Goal: Task Accomplishment & Management: Complete application form

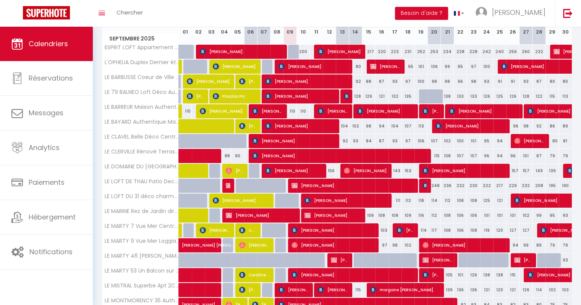
scroll to position [200, 0]
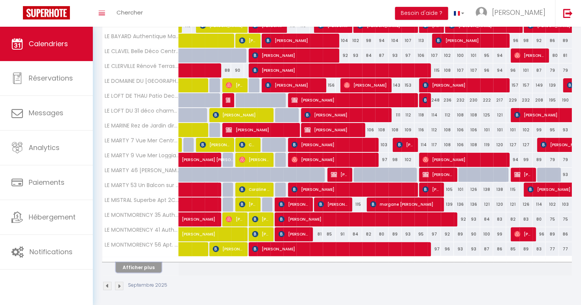
click at [133, 264] on button "Afficher plus" at bounding box center [139, 267] width 46 height 10
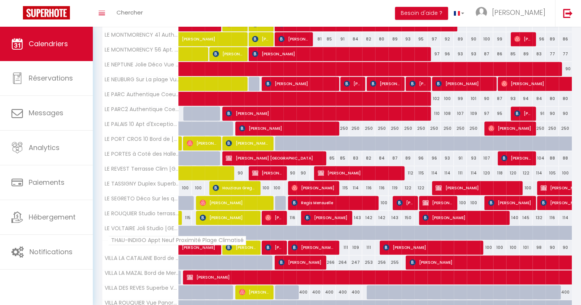
scroll to position [357, 0]
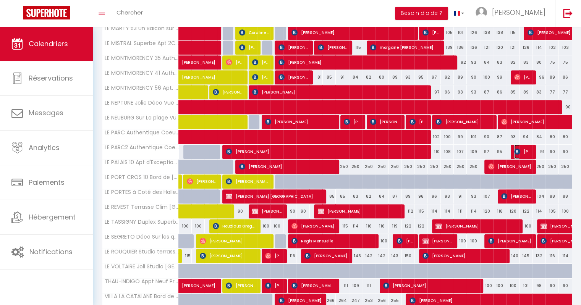
click at [516, 149] on img at bounding box center [517, 152] width 6 height 6
select select "OK"
select select "KO"
select select "0"
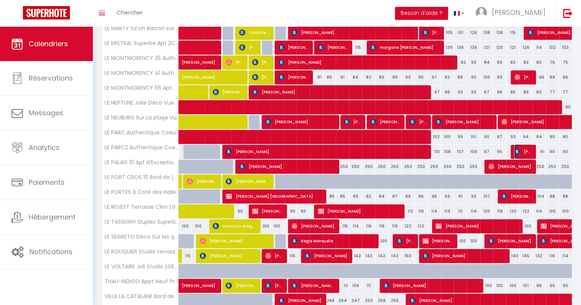
select select "1"
select select
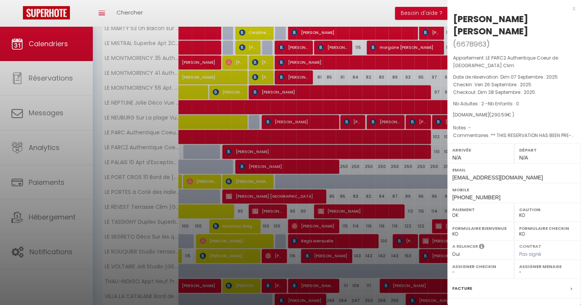
select select "44452"
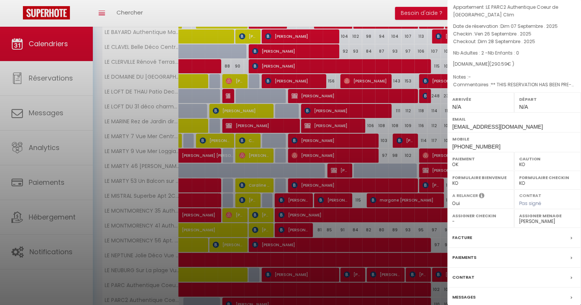
scroll to position [81, 0]
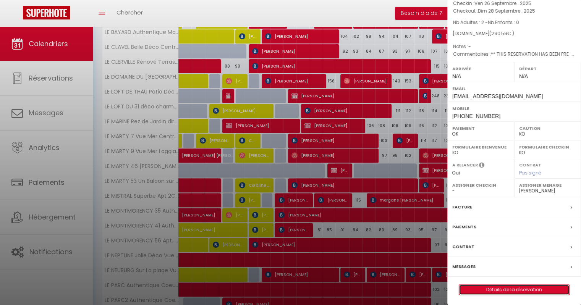
click at [505, 289] on link "Détails de la réservation" at bounding box center [514, 290] width 110 height 10
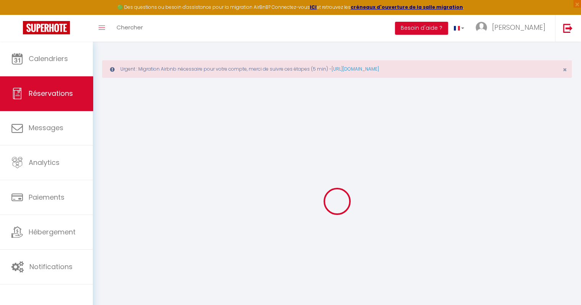
type input "[PERSON_NAME]"
type input "[PERSON_NAME] [PERSON_NAME]"
type input "[EMAIL_ADDRESS][DOMAIN_NAME]"
type input "[PHONE_NUMBER]"
type input "[STREET_ADDRESS]"
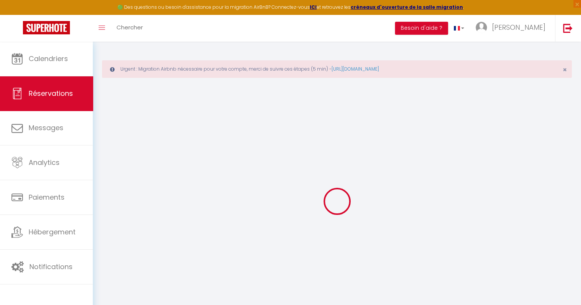
type input "Saint-Rustice"
select select "FR"
type input "20"
type input "46.77"
type input "4.07"
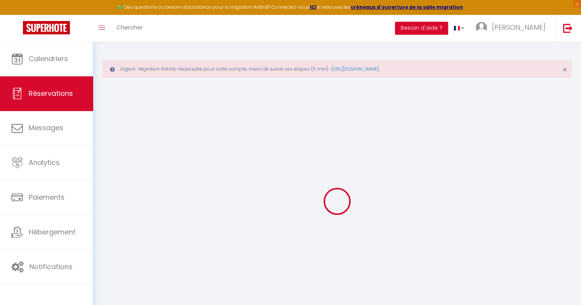
select select "65304"
select select "1"
select select
type input "2"
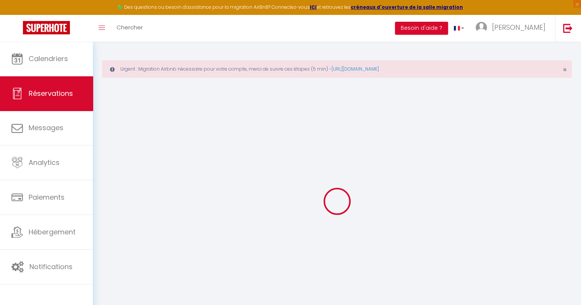
select select "12"
select select
type input "215.1"
checkbox input "false"
type input "0"
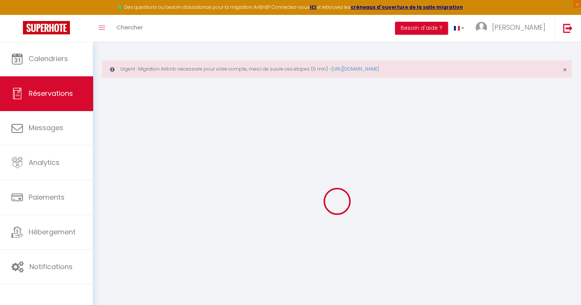
select select "2"
type input "0"
select select
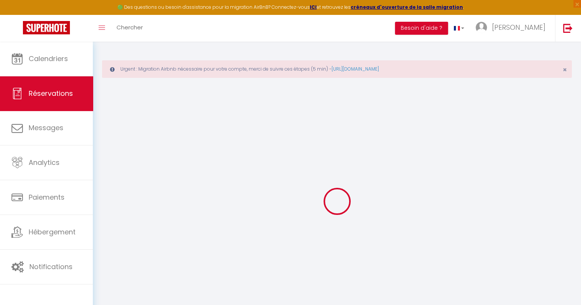
select select
select select "14"
checkbox input "false"
select select
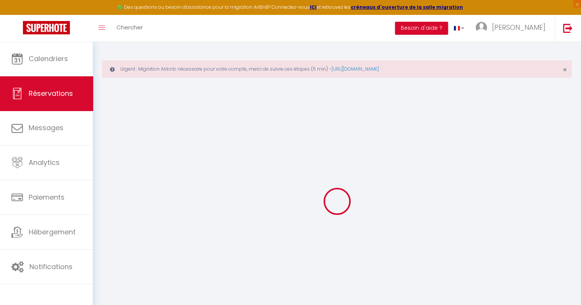
checkbox input "false"
select select
checkbox input "false"
type textarea "** THIS RESERVATION HAS BEEN PRE-PAID ** BOOKING NOTE : Payment charge is EUR 4…"
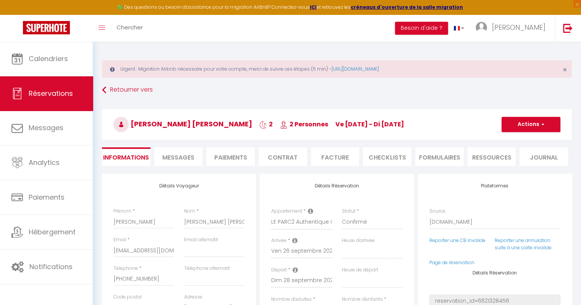
type input "40"
type input "15.49"
select select
checkbox input "false"
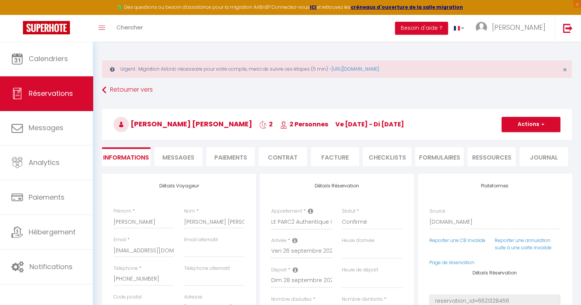
select select
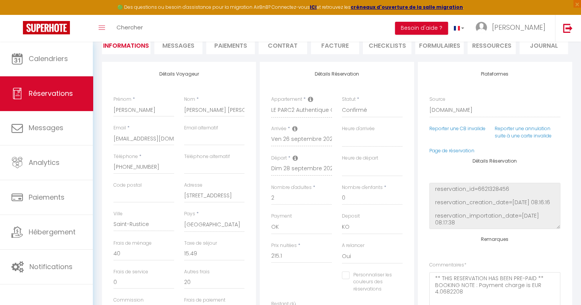
scroll to position [115, 0]
